Goal: Find specific page/section: Find specific page/section

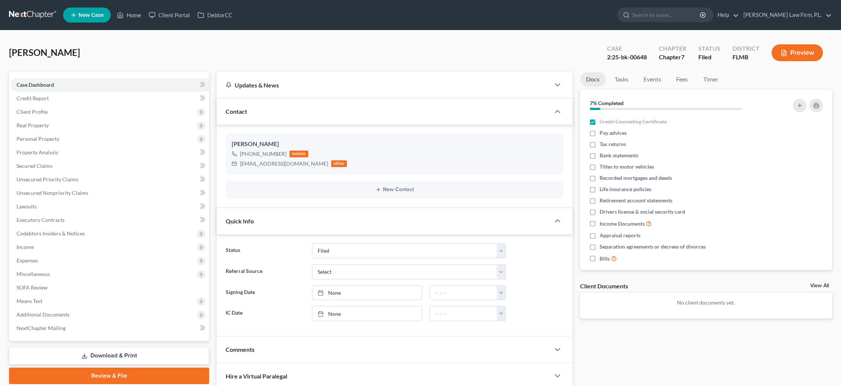
select select "2"
click at [78, 107] on span "Client Profile" at bounding box center [110, 112] width 199 height 14
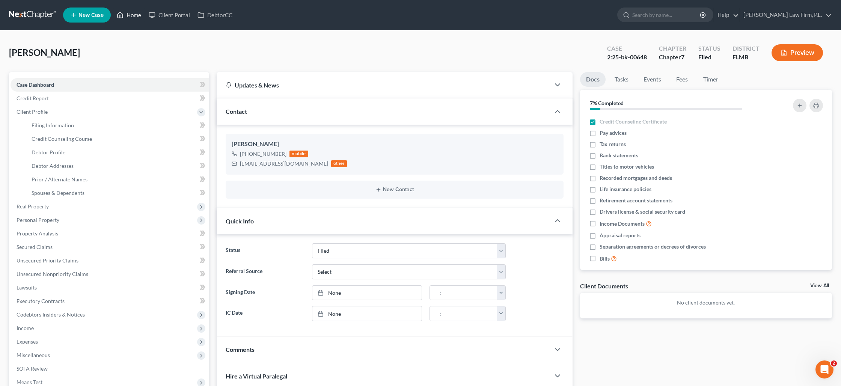
click at [134, 17] on link "Home" at bounding box center [129, 15] width 32 height 14
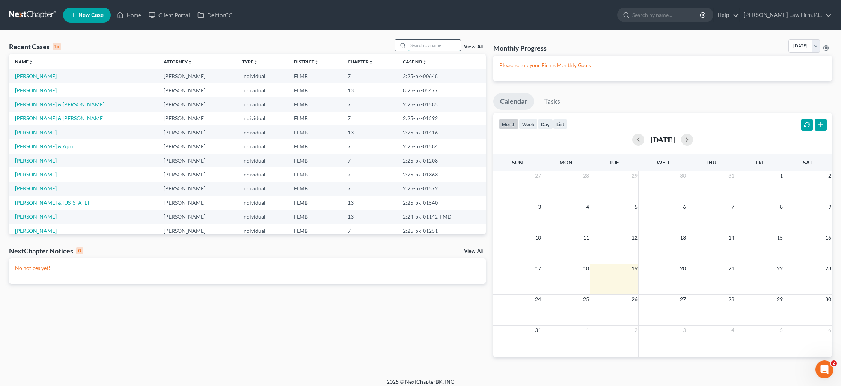
click at [421, 42] on input "search" at bounding box center [434, 45] width 53 height 11
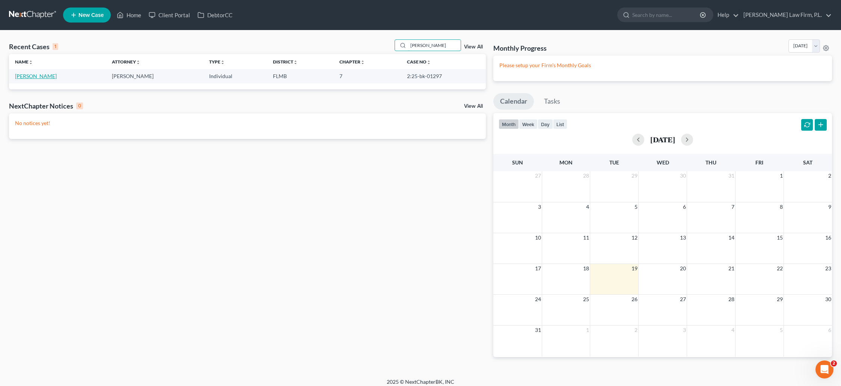
type input "[PERSON_NAME]"
click at [29, 75] on link "[PERSON_NAME]" at bounding box center [36, 76] width 42 height 6
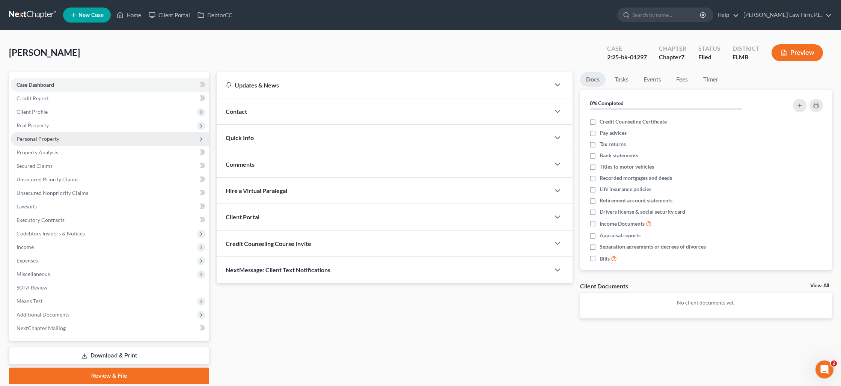
click at [57, 139] on span "Personal Property" at bounding box center [38, 139] width 43 height 6
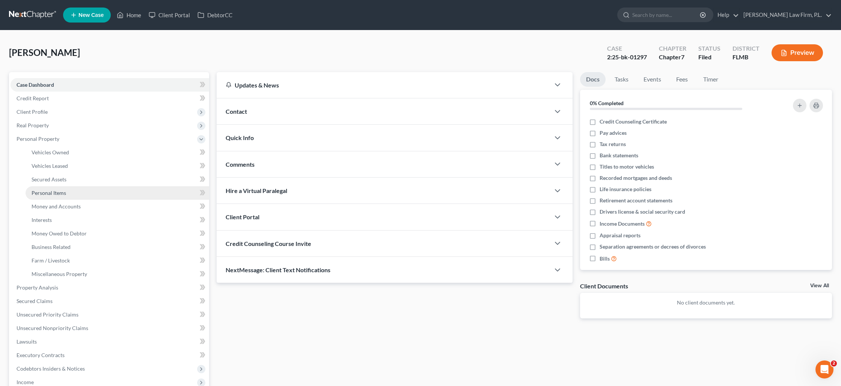
click at [57, 190] on span "Personal Items" at bounding box center [49, 193] width 35 height 6
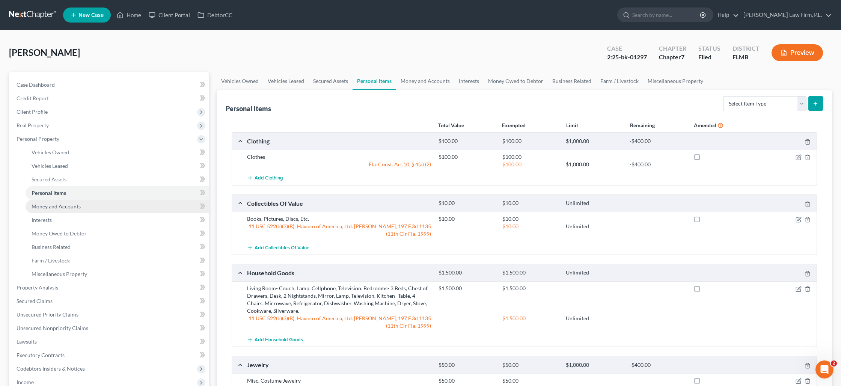
click at [61, 205] on span "Money and Accounts" at bounding box center [56, 206] width 49 height 6
